Goal: Task Accomplishment & Management: Complete application form

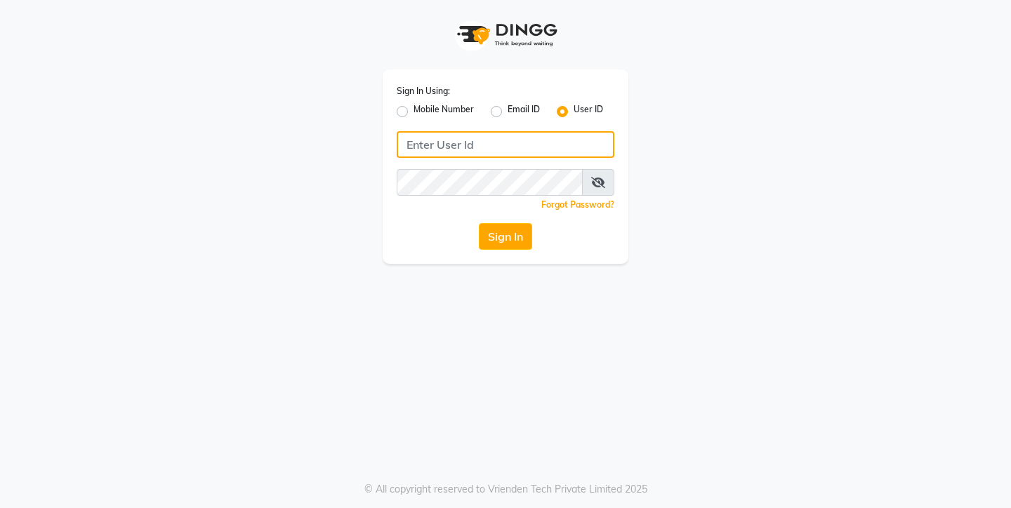
type input "9967133779"
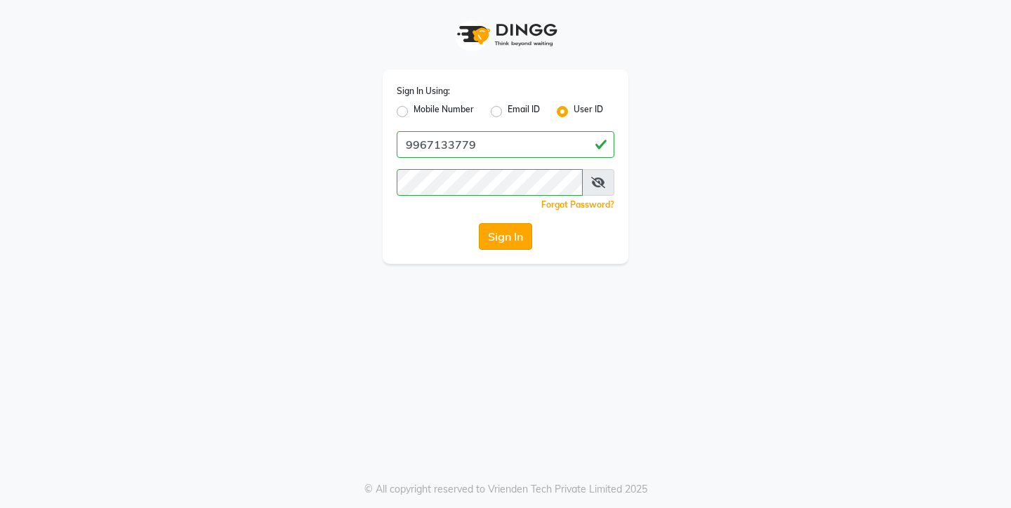
click at [498, 240] on button "Sign In" at bounding box center [505, 236] width 53 height 27
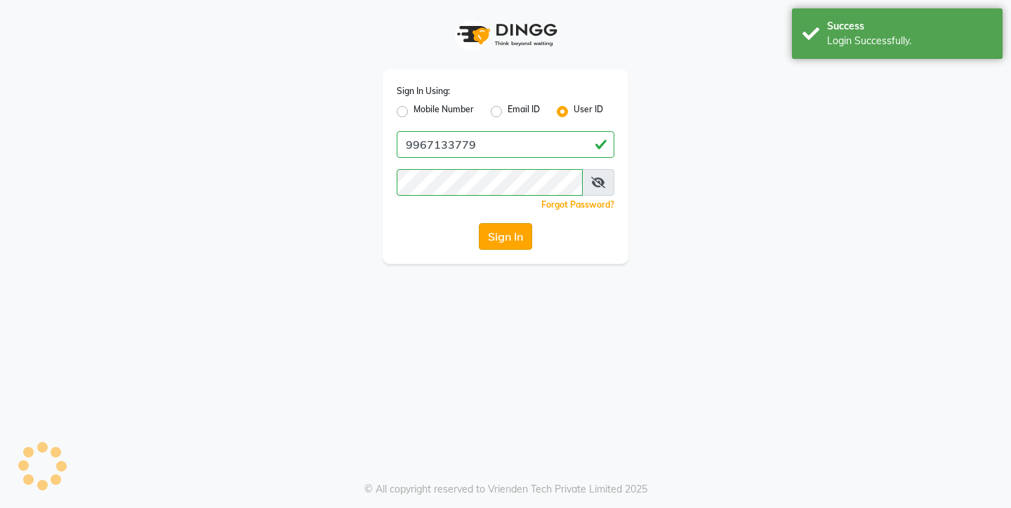
select select "8131"
select select "service"
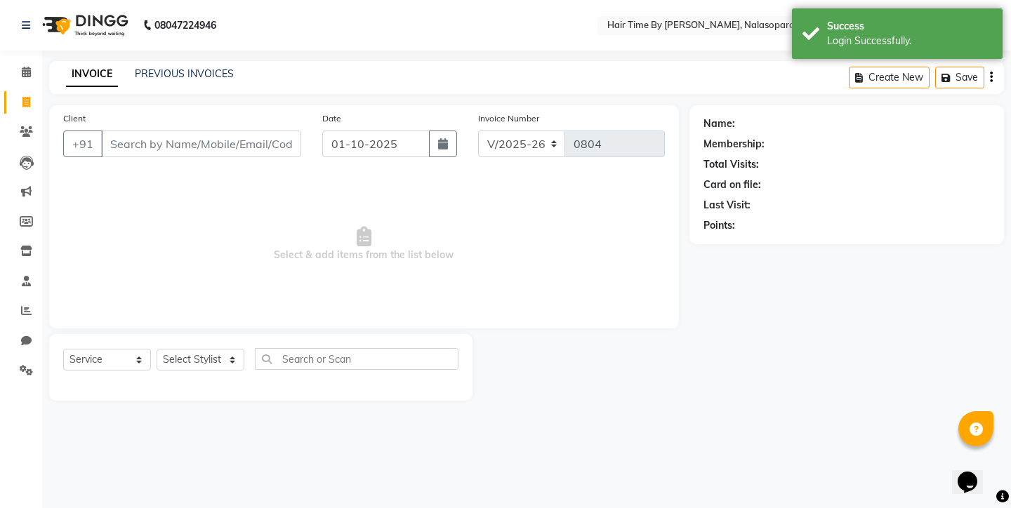
click at [148, 142] on input "Client" at bounding box center [201, 144] width 200 height 27
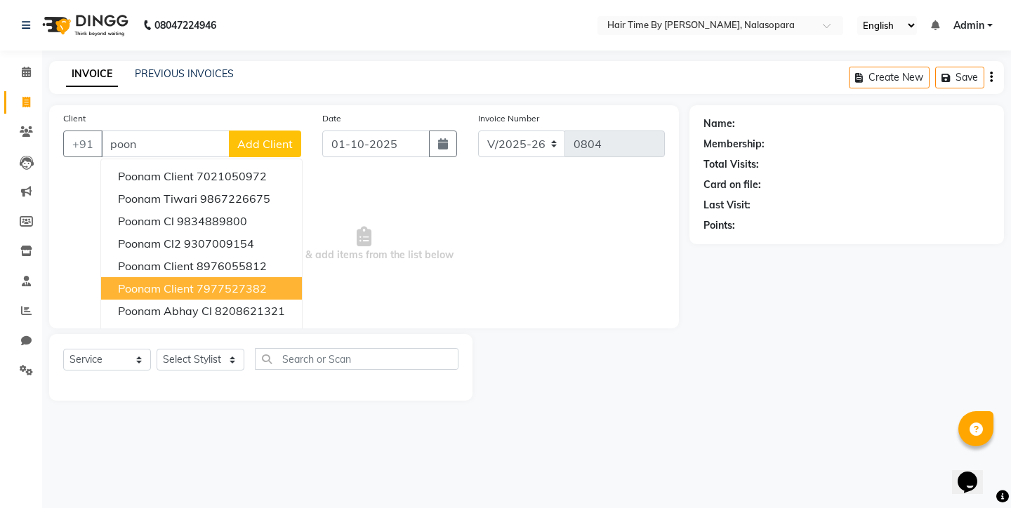
click at [200, 289] on ngb-highlight "7977527382" at bounding box center [232, 288] width 70 height 14
type input "7977527382"
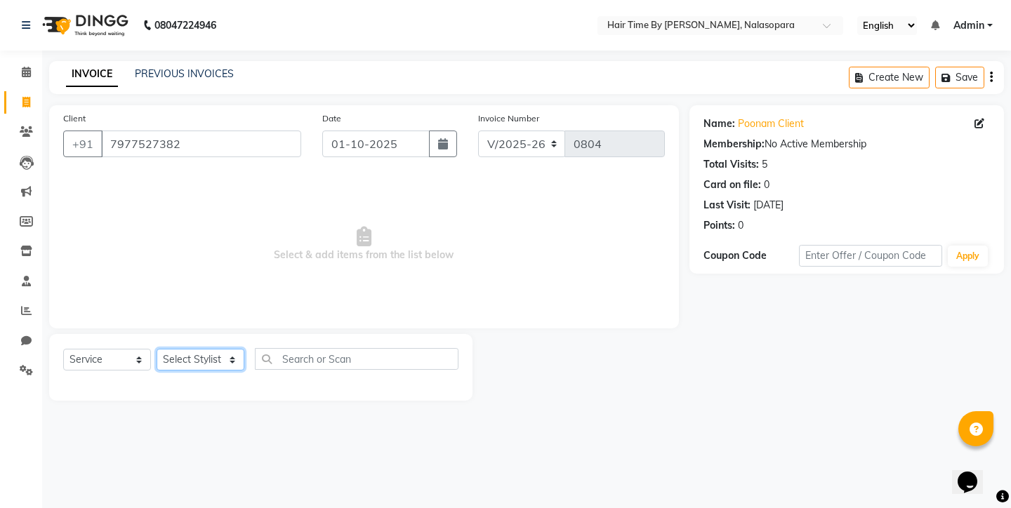
click at [212, 357] on select "Select Stylist [PERSON_NAME] [PERSON_NAME] divya [PERSON_NAME] [PERSON_NAME] Sa…" at bounding box center [201, 360] width 88 height 22
select select "92590"
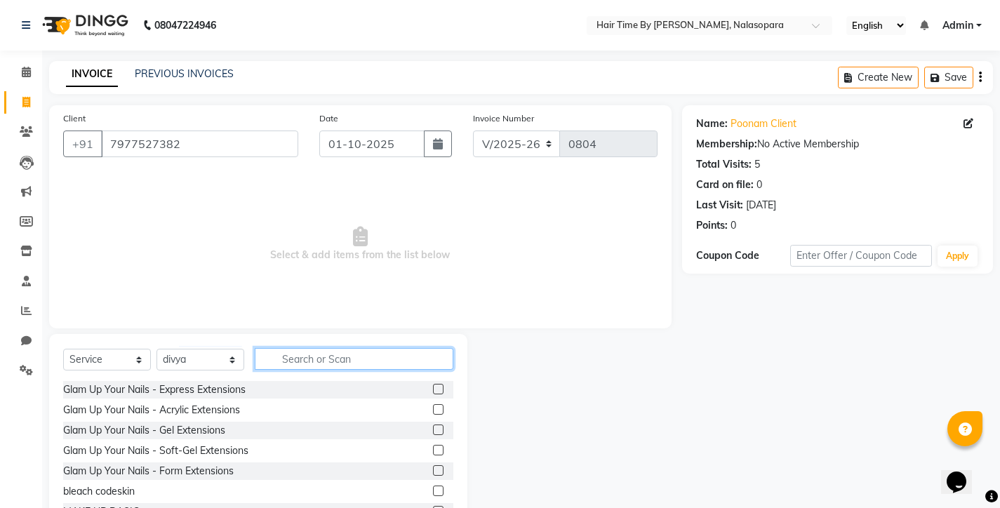
click at [286, 358] on input "text" at bounding box center [354, 359] width 199 height 22
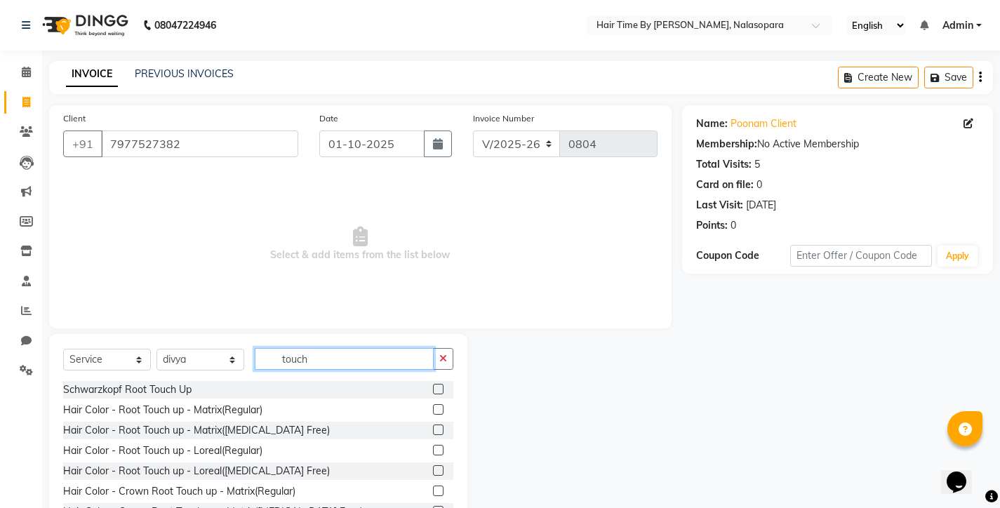
type input "touch"
click at [433, 407] on label at bounding box center [438, 409] width 11 height 11
click at [433, 407] on input "checkbox" at bounding box center [437, 410] width 9 height 9
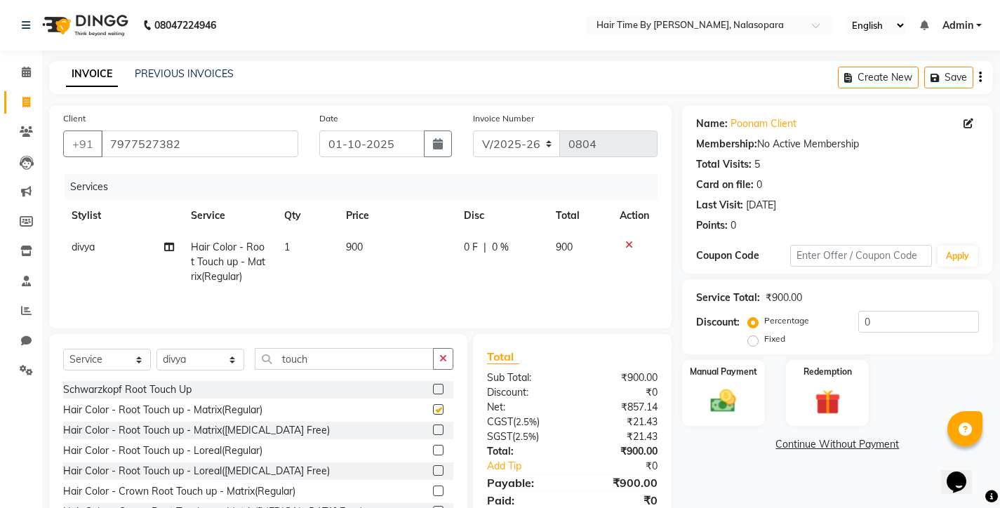
checkbox input "false"
click at [718, 409] on img at bounding box center [723, 401] width 43 height 30
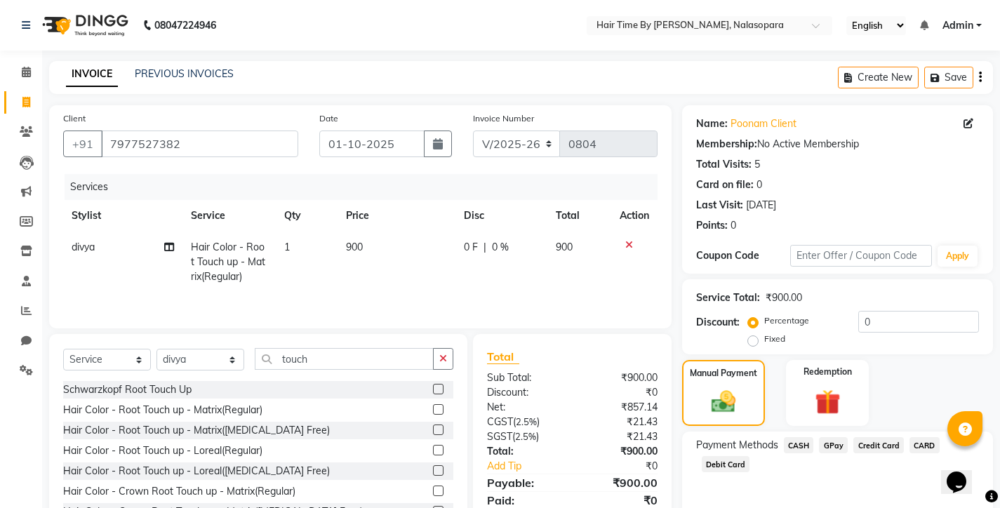
click at [802, 445] on span "CASH" at bounding box center [799, 445] width 30 height 16
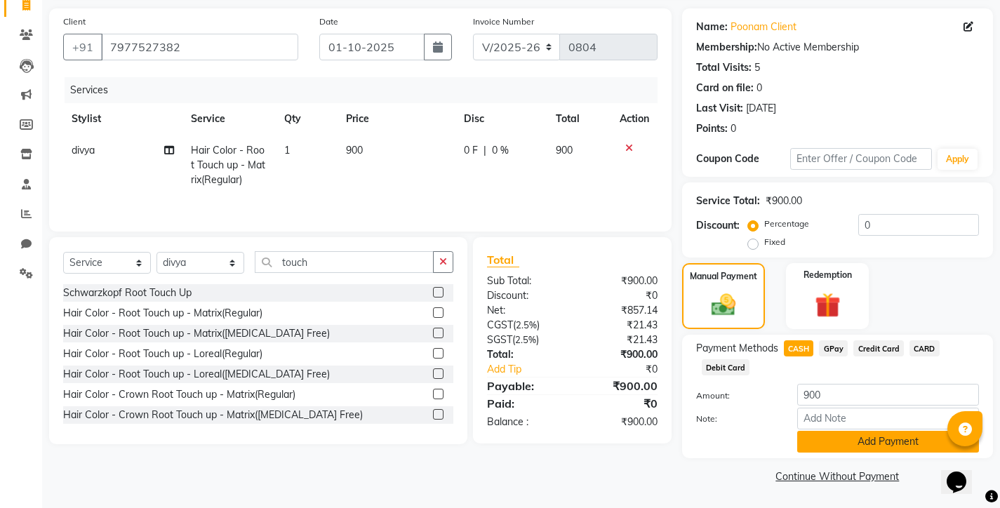
scroll to position [96, 0]
click at [828, 446] on button "Add Payment" at bounding box center [888, 443] width 182 height 22
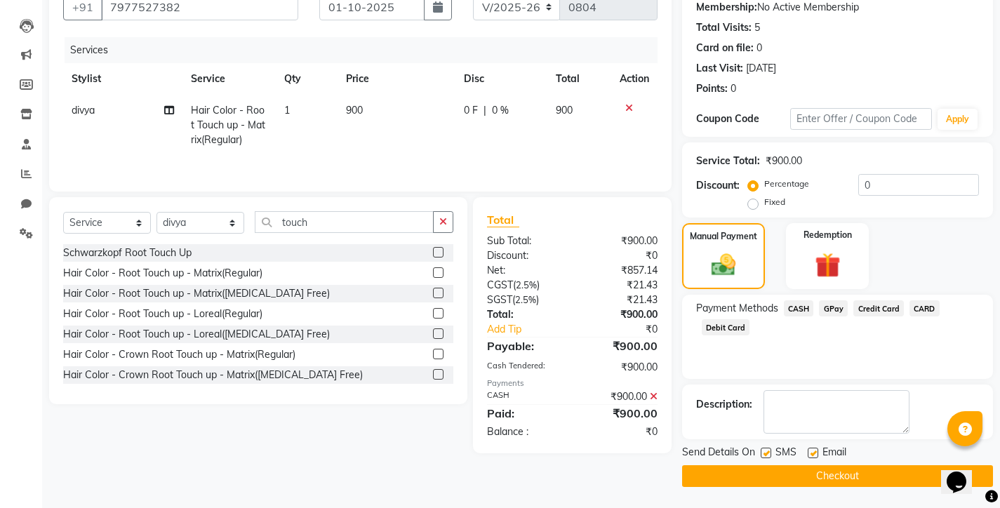
scroll to position [137, 0]
click at [824, 477] on button "Checkout" at bounding box center [837, 476] width 311 height 22
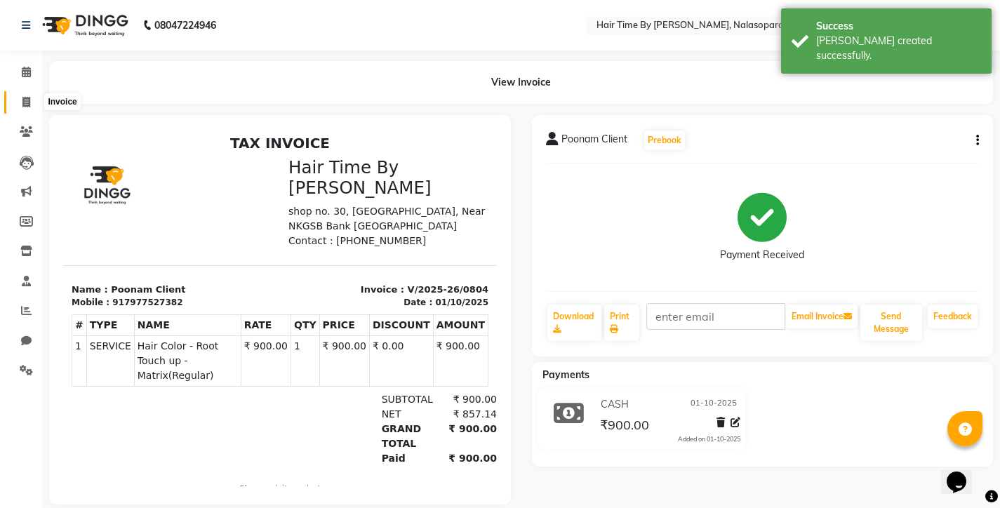
click at [21, 100] on span at bounding box center [26, 103] width 25 height 16
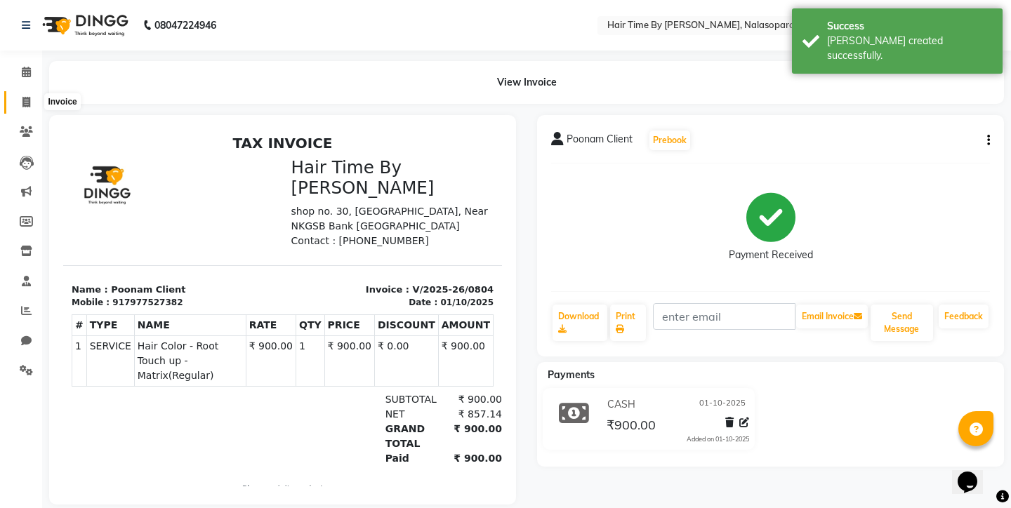
select select "8131"
select select "service"
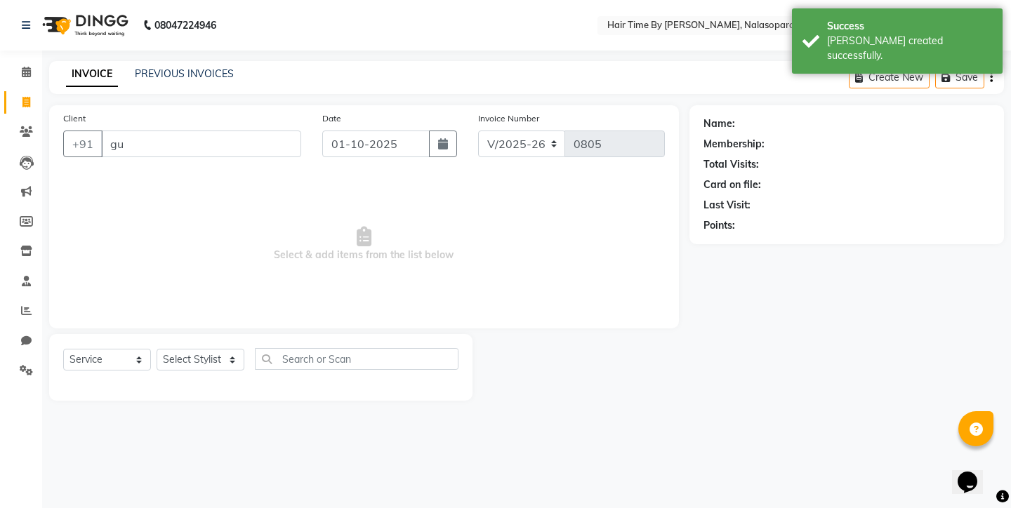
click at [125, 121] on div "Client +91 gu" at bounding box center [182, 140] width 259 height 58
click at [136, 145] on input "gu" at bounding box center [201, 144] width 200 height 27
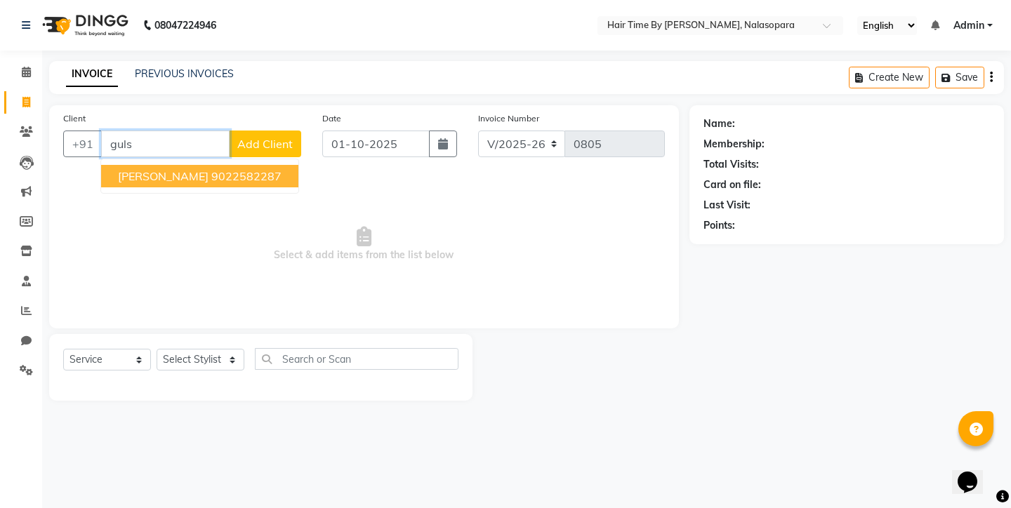
click at [187, 180] on span "[PERSON_NAME]" at bounding box center [163, 176] width 91 height 14
type input "9022582287"
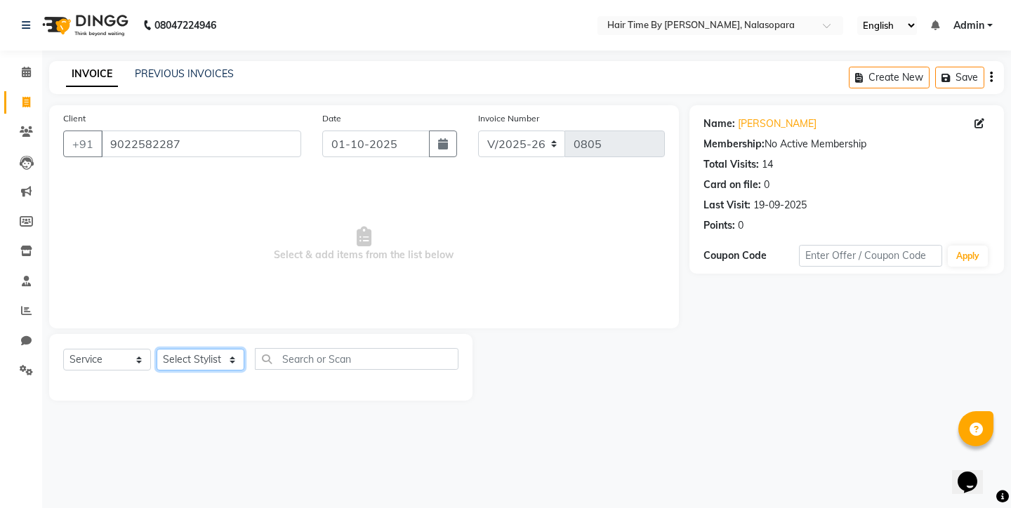
select select "75792"
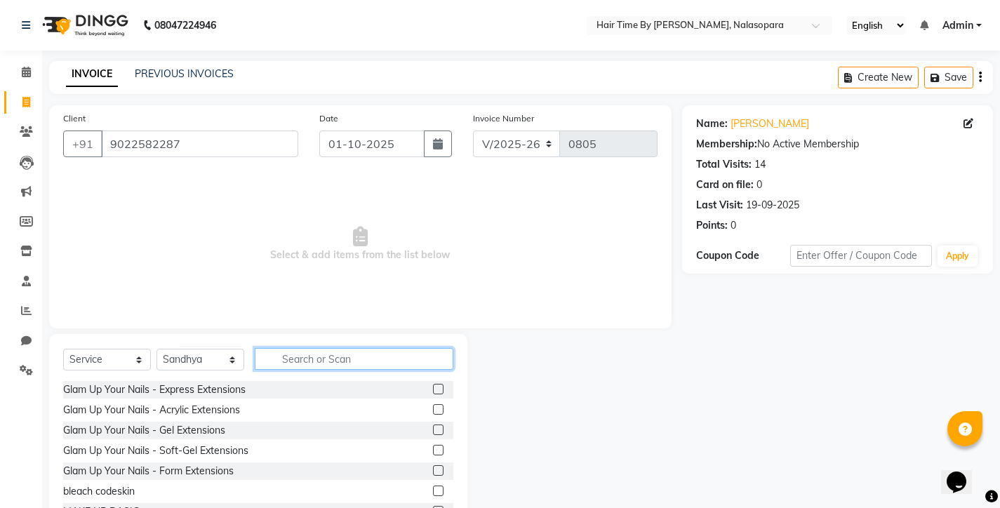
click at [313, 354] on input "text" at bounding box center [354, 359] width 199 height 22
type input "haia"
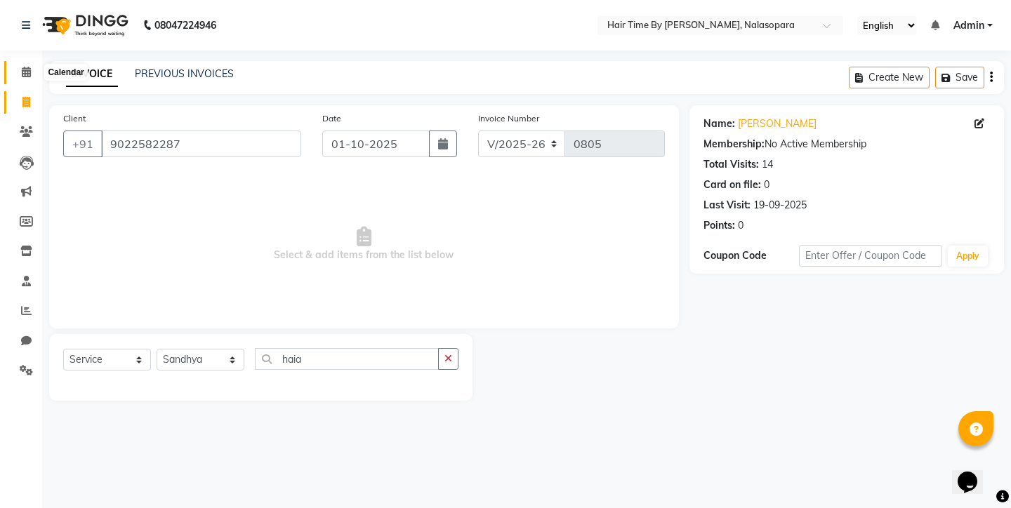
click at [22, 76] on icon at bounding box center [26, 72] width 9 height 11
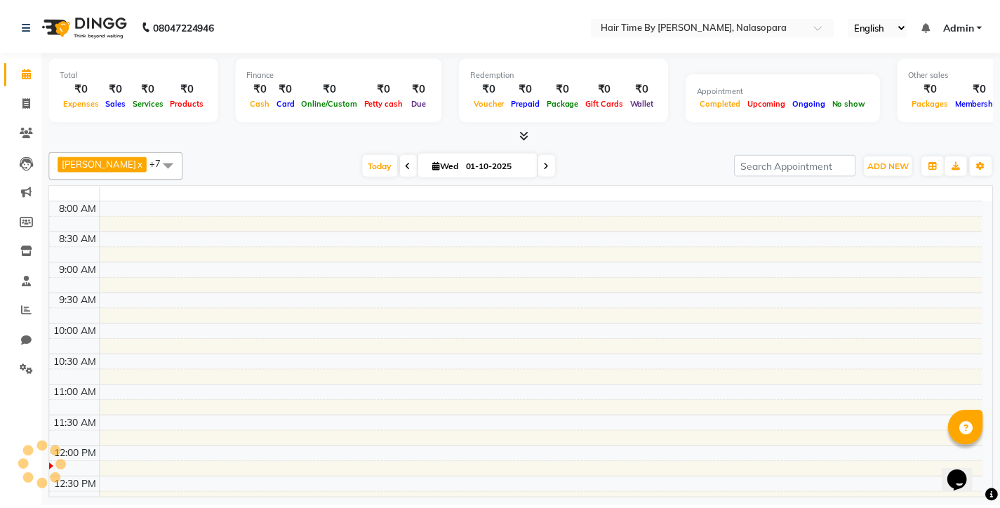
scroll to position [186, 0]
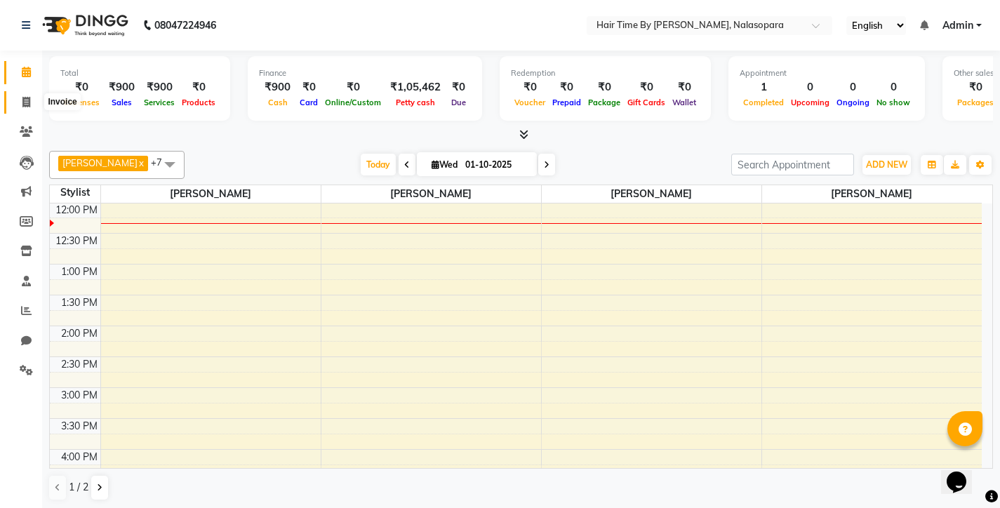
click at [20, 102] on span at bounding box center [26, 103] width 25 height 16
select select "8131"
select select "service"
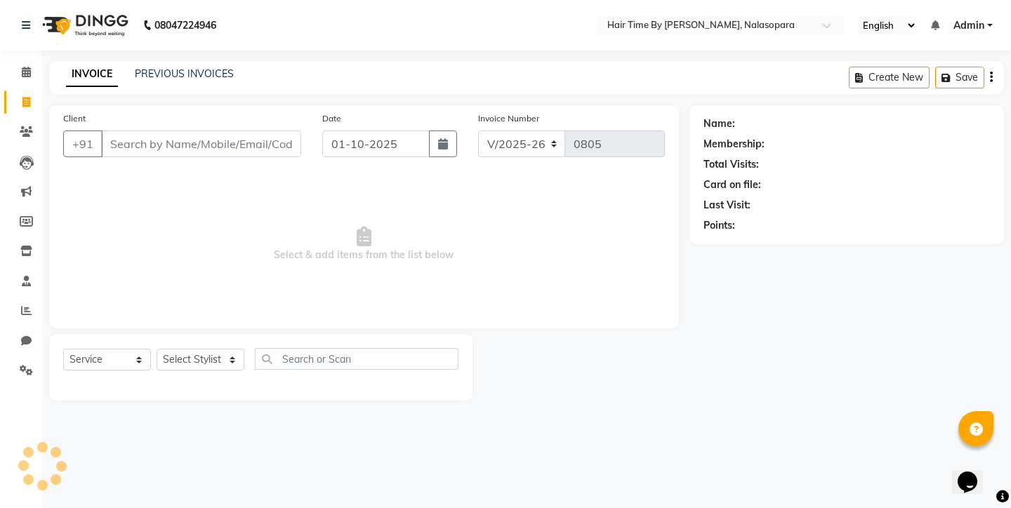
click at [157, 150] on input "Client" at bounding box center [201, 144] width 200 height 27
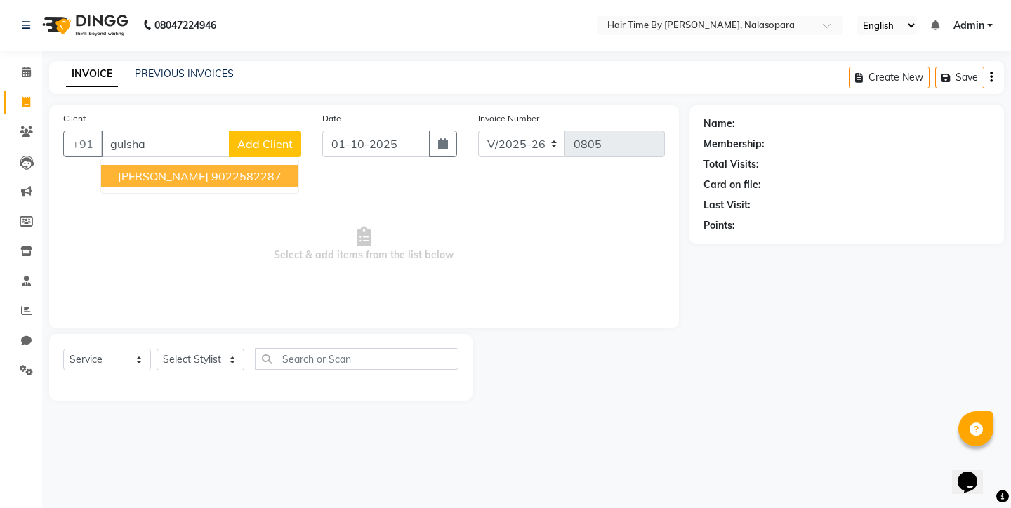
click at [174, 181] on span "[PERSON_NAME]" at bounding box center [163, 176] width 91 height 14
type input "9022582287"
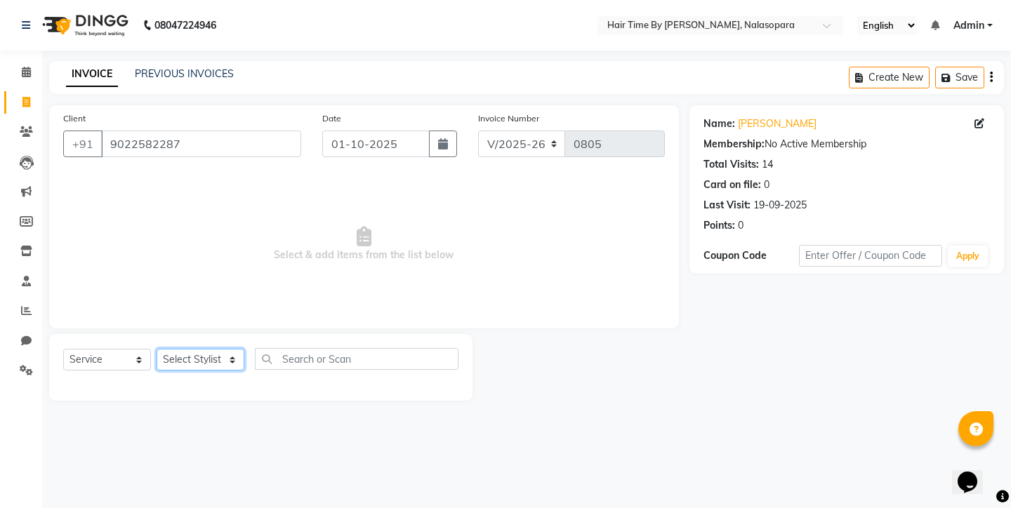
select select "75792"
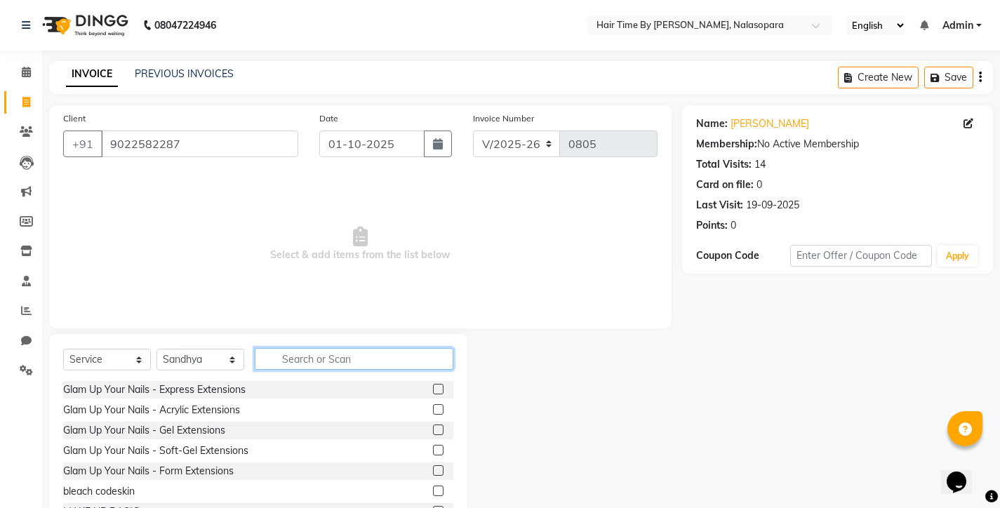
click at [288, 356] on input "text" at bounding box center [354, 359] width 199 height 22
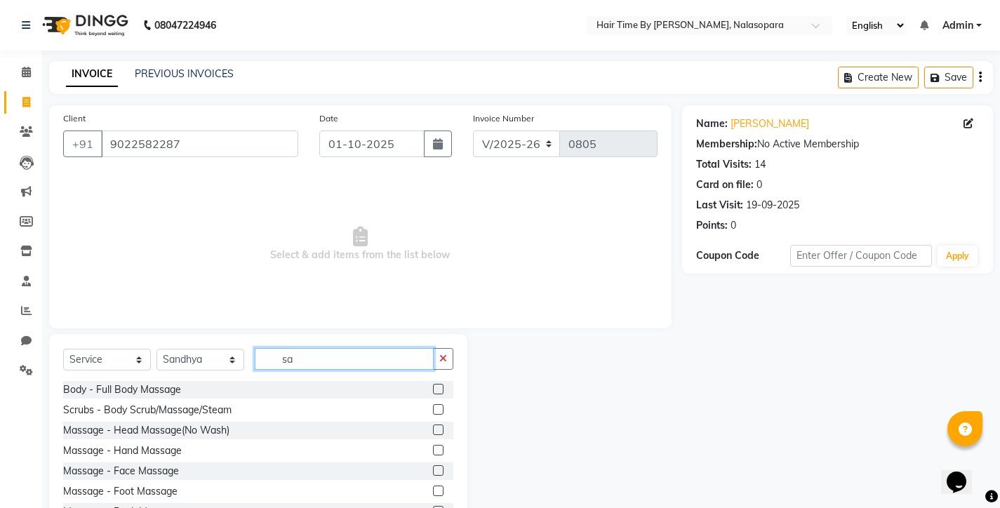
type input "s"
type input "hair was"
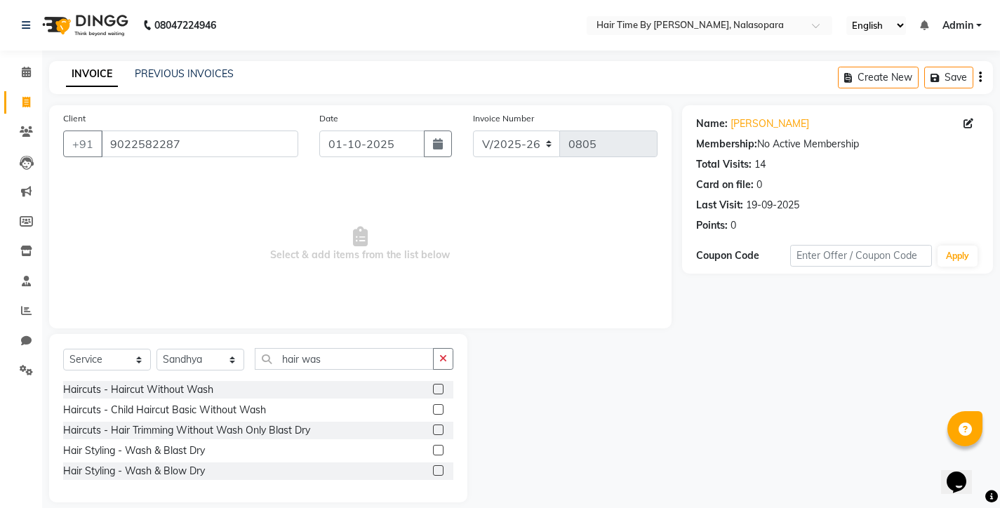
click at [440, 432] on label at bounding box center [438, 430] width 11 height 11
click at [440, 432] on input "checkbox" at bounding box center [437, 430] width 9 height 9
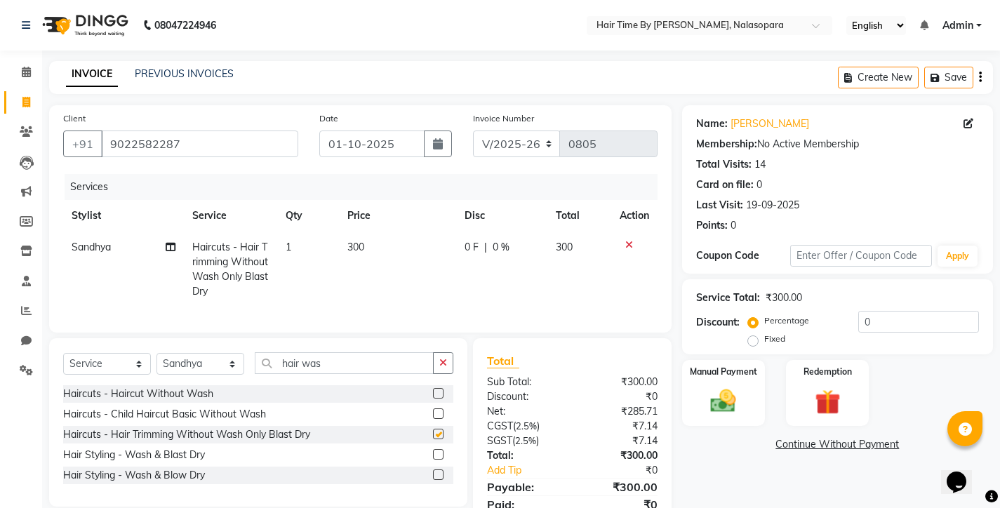
checkbox input "false"
click at [441, 455] on label at bounding box center [438, 454] width 11 height 11
click at [441, 455] on input "checkbox" at bounding box center [437, 455] width 9 height 9
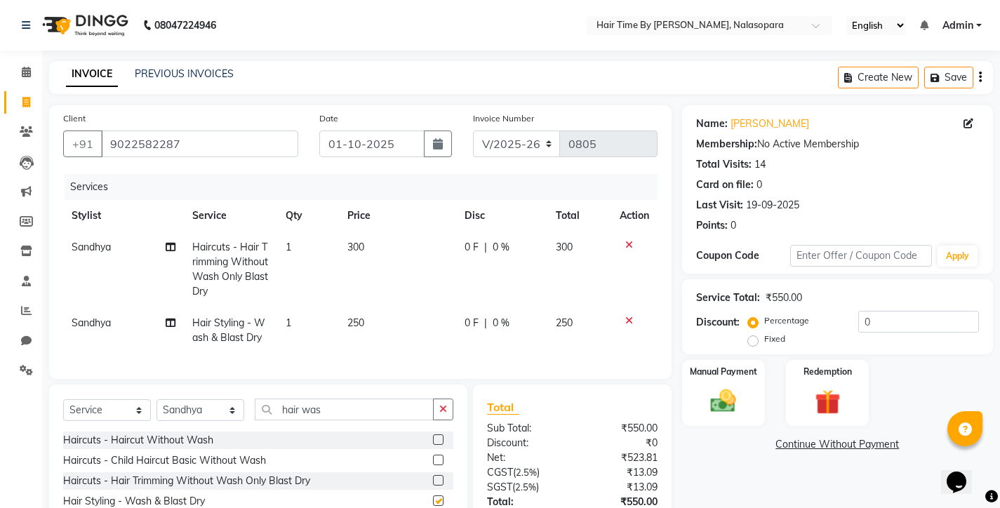
checkbox input "false"
click at [360, 319] on span "250" at bounding box center [355, 323] width 17 height 13
select select "75792"
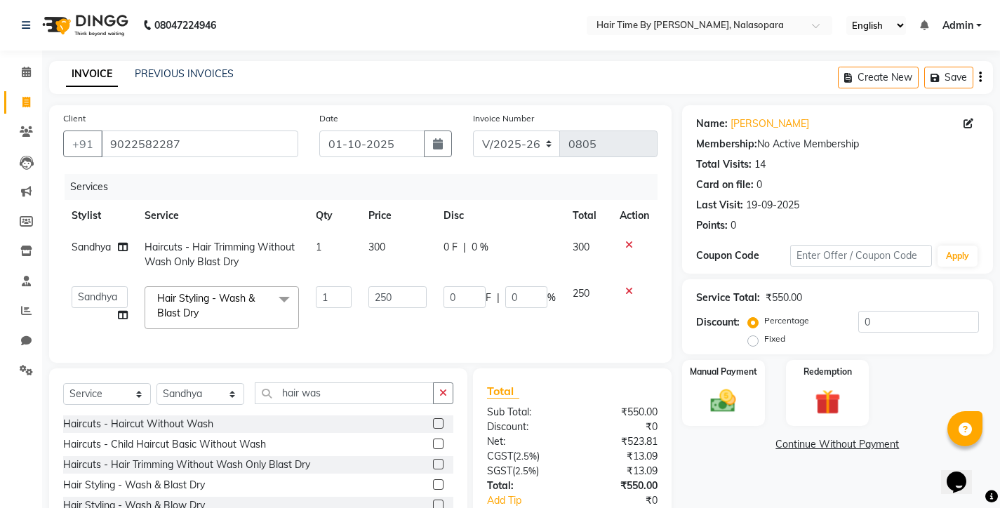
click at [427, 291] on td "250" at bounding box center [397, 308] width 75 height 60
click at [404, 299] on input "250" at bounding box center [398, 297] width 58 height 22
type input "2"
type input "300"
click at [630, 243] on icon at bounding box center [629, 245] width 8 height 10
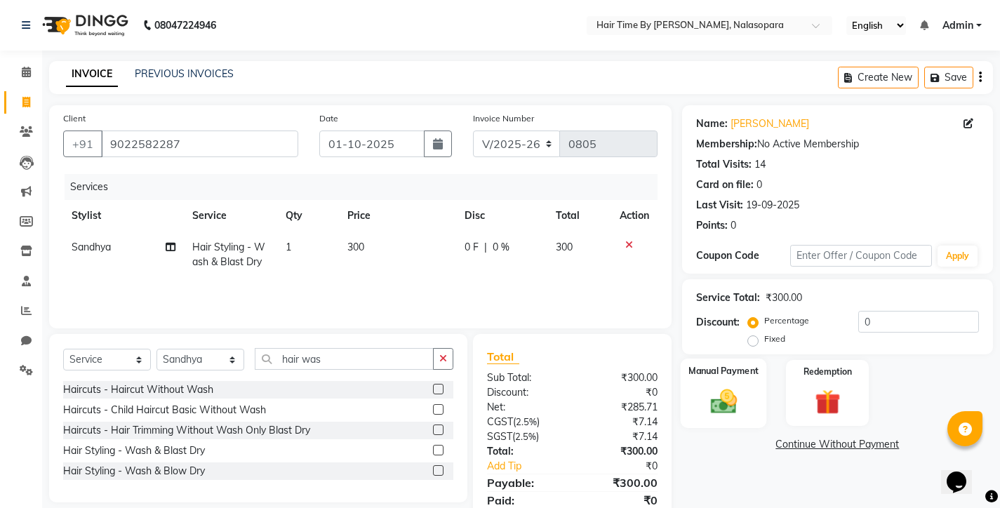
click at [712, 388] on img at bounding box center [723, 401] width 43 height 30
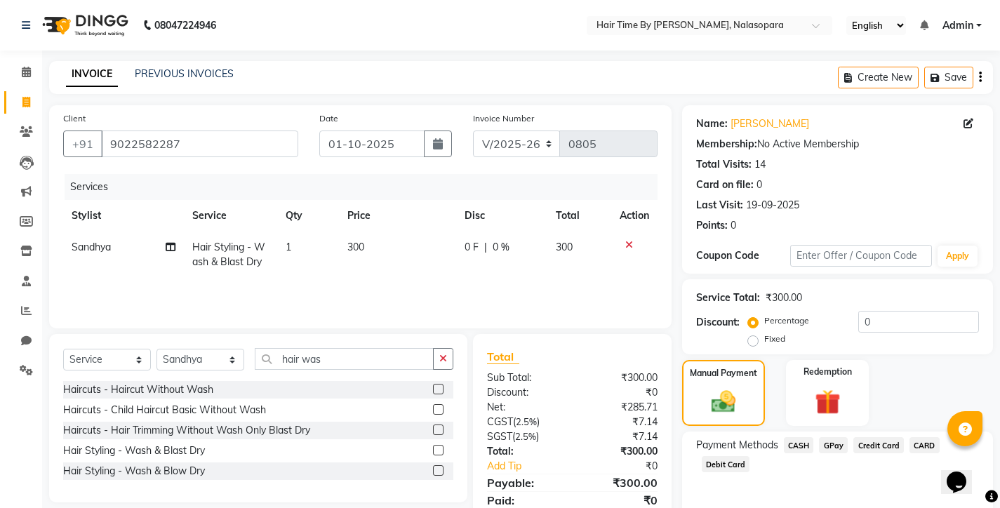
click at [833, 445] on span "GPay" at bounding box center [833, 445] width 29 height 16
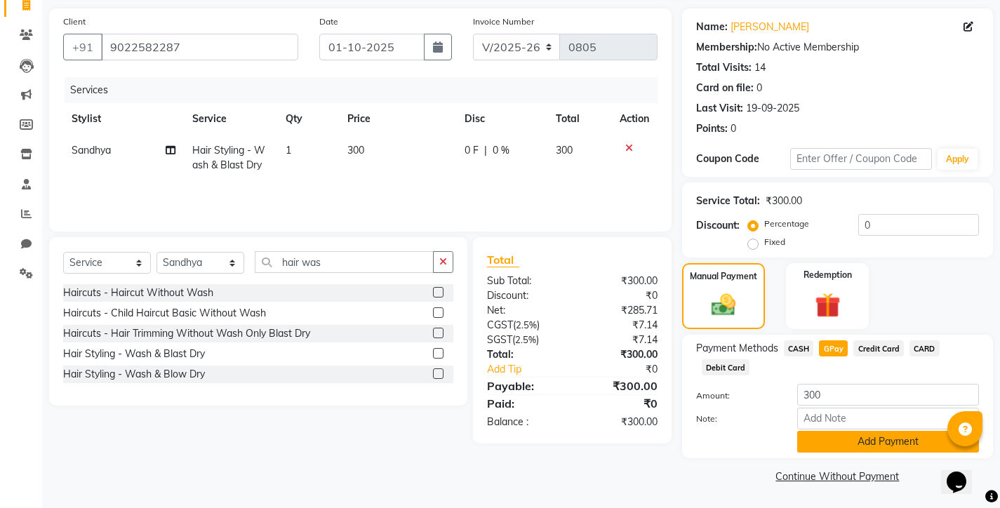
scroll to position [96, 0]
click at [838, 441] on button "Add Payment" at bounding box center [888, 443] width 182 height 22
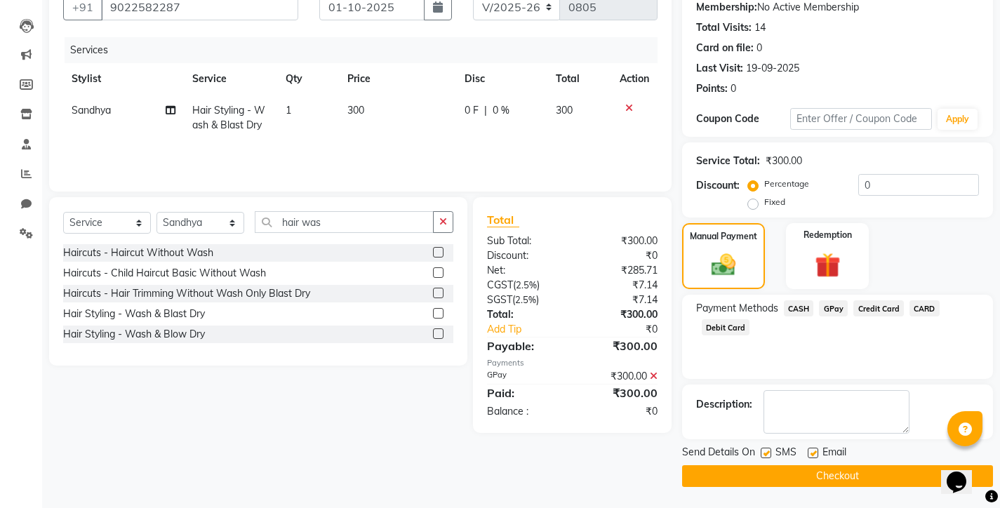
scroll to position [137, 0]
click at [835, 472] on button "Checkout" at bounding box center [837, 476] width 311 height 22
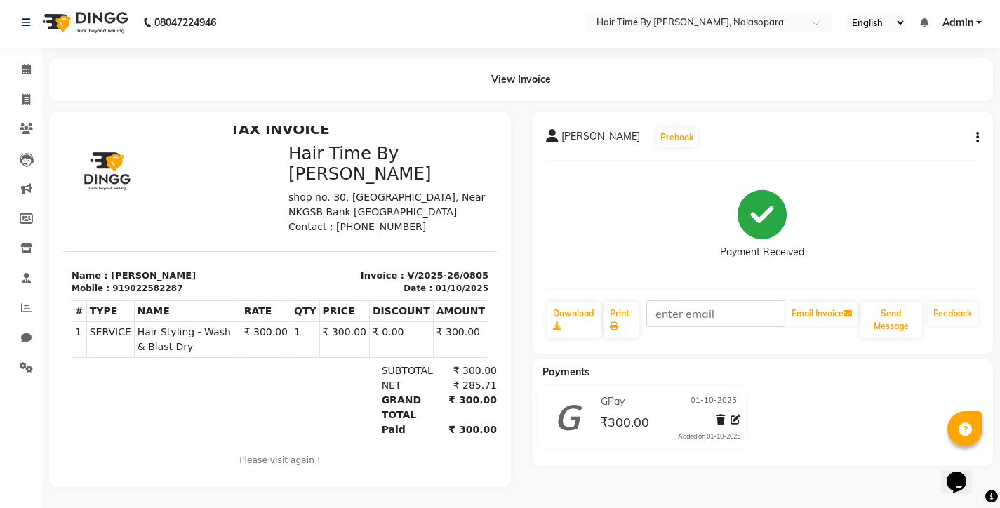
scroll to position [13, 0]
